Goal: Find contact information: Find contact information

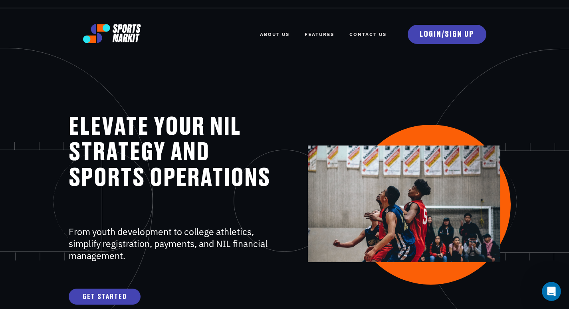
click at [378, 35] on link "Contact Us" at bounding box center [368, 35] width 37 height 18
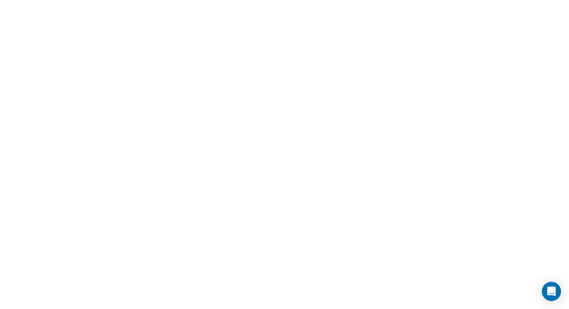
scroll to position [897, 0]
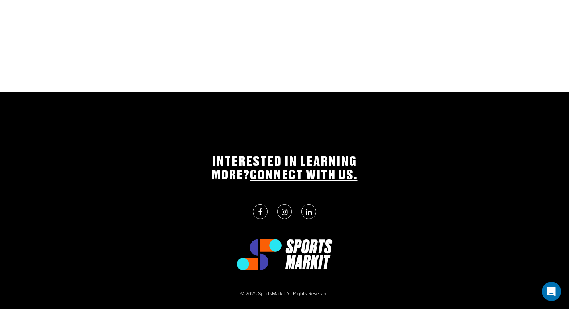
click at [305, 169] on link "CONNECT WITH US." at bounding box center [304, 175] width 108 height 13
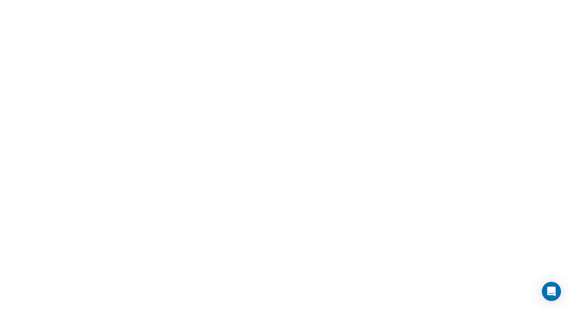
scroll to position [719, 0]
